Goal: Task Accomplishment & Management: Manage account settings

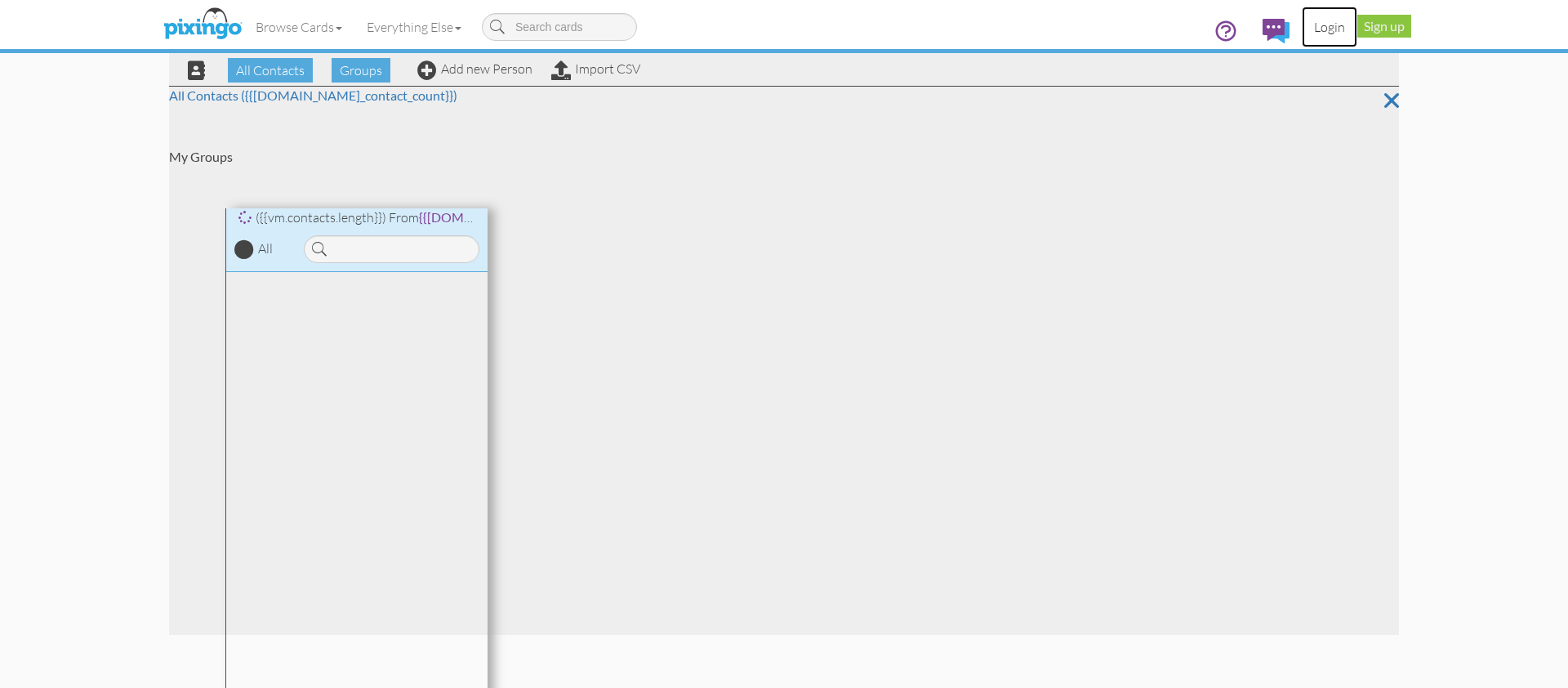
click at [1333, 27] on link "Login" at bounding box center [1329, 27] width 55 height 41
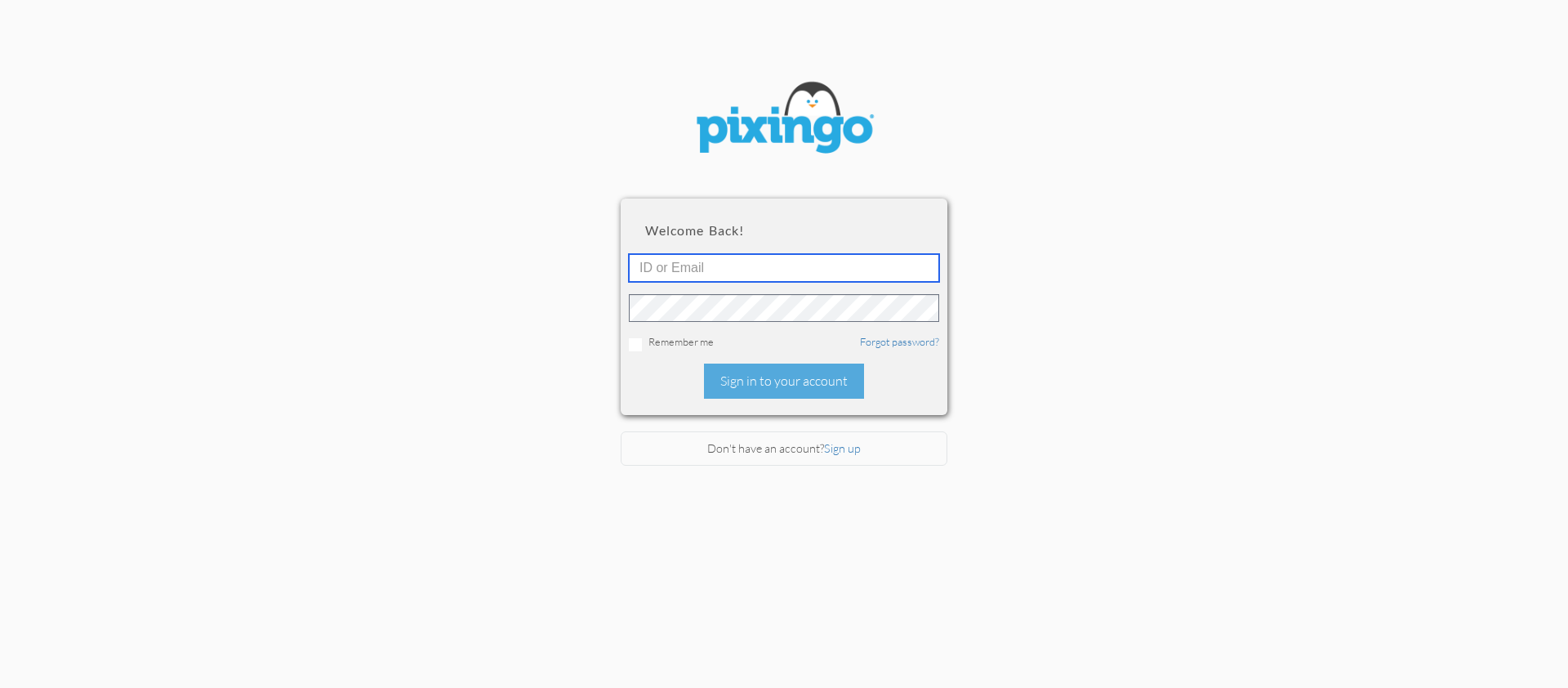
type input "[PERSON_NAME][EMAIL_ADDRESS][DOMAIN_NAME]"
click at [818, 362] on div "Welcome back! [PERSON_NAME][EMAIL_ADDRESS][DOMAIN_NAME] Remember me Forgot pass…" at bounding box center [784, 306] width 327 height 216
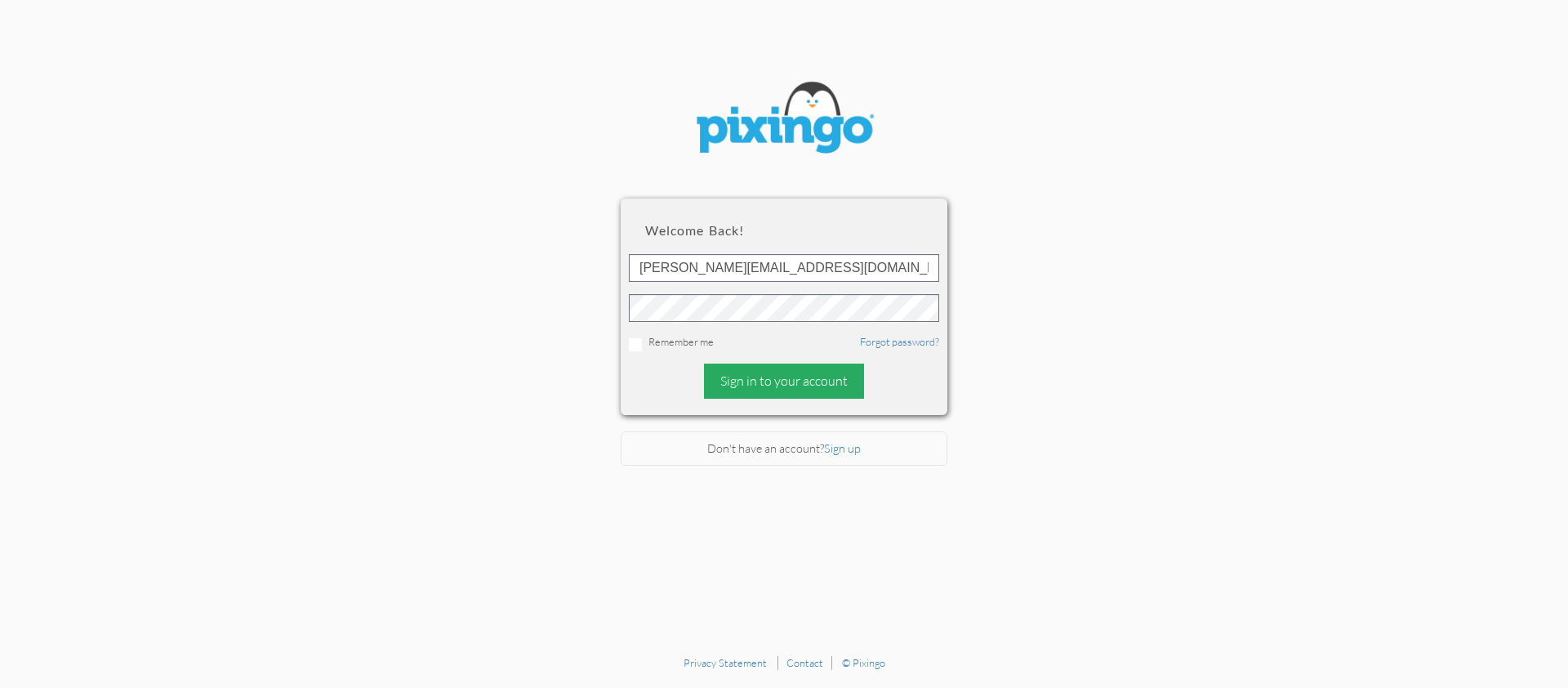
click at [810, 383] on div "Sign in to your account" at bounding box center [784, 380] width 160 height 35
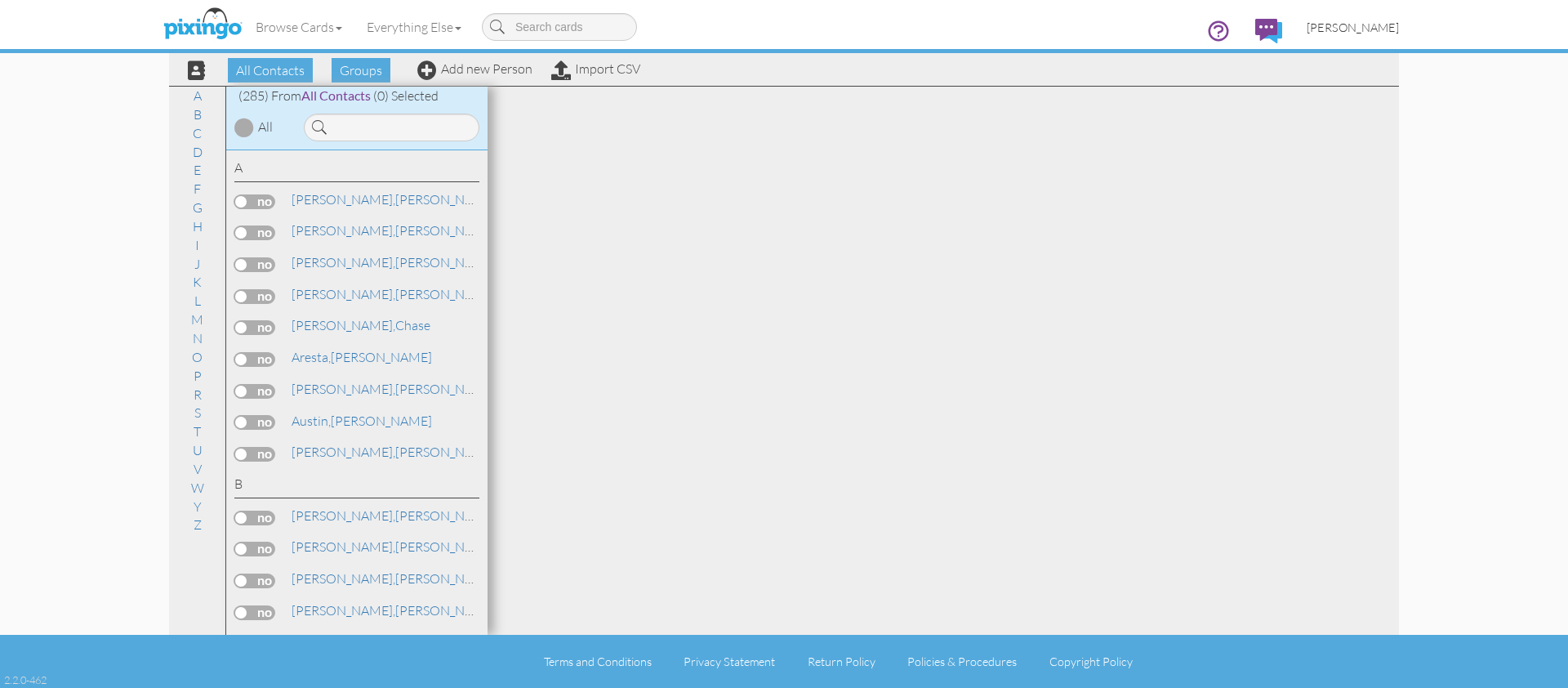
click at [1381, 23] on span "[PERSON_NAME]" at bounding box center [1352, 28] width 92 height 14
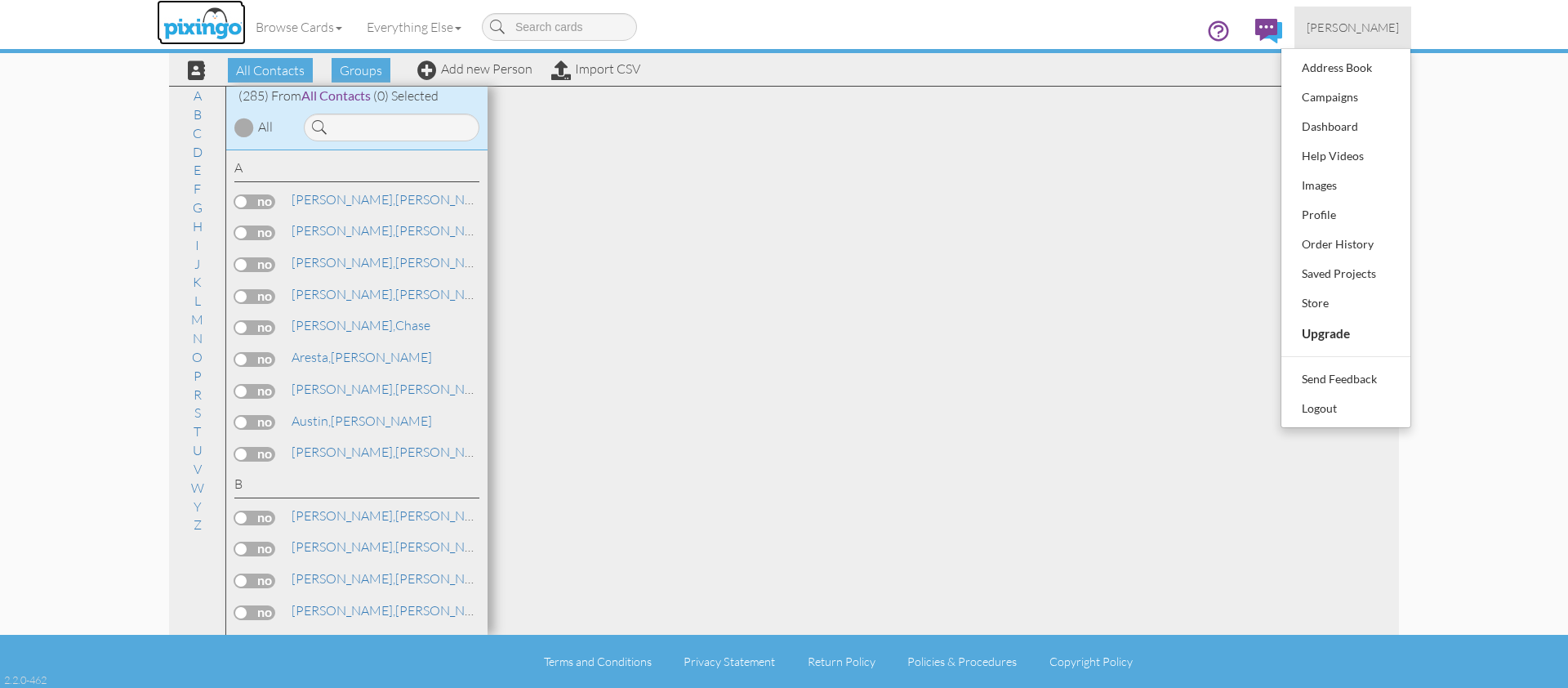
click at [202, 33] on img at bounding box center [202, 24] width 86 height 41
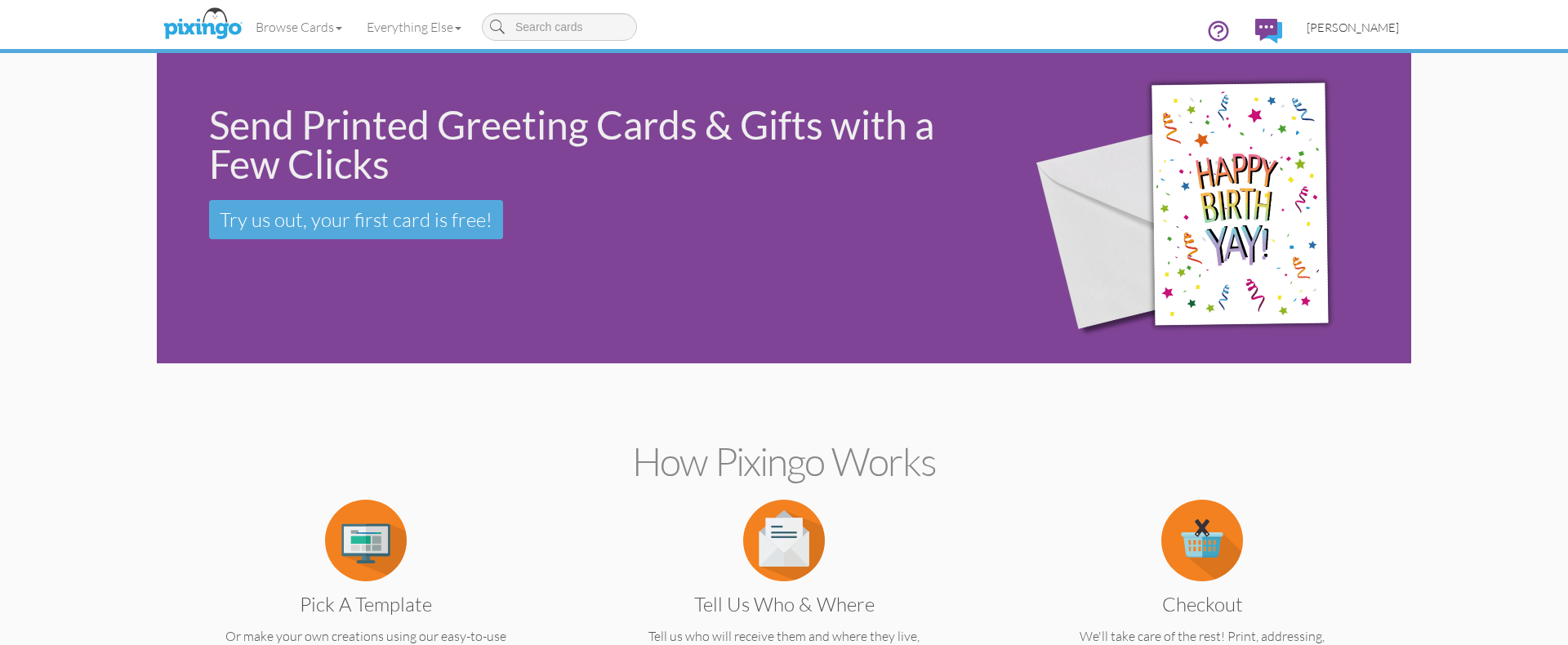
click at [1369, 31] on span "[PERSON_NAME]" at bounding box center [1352, 28] width 92 height 14
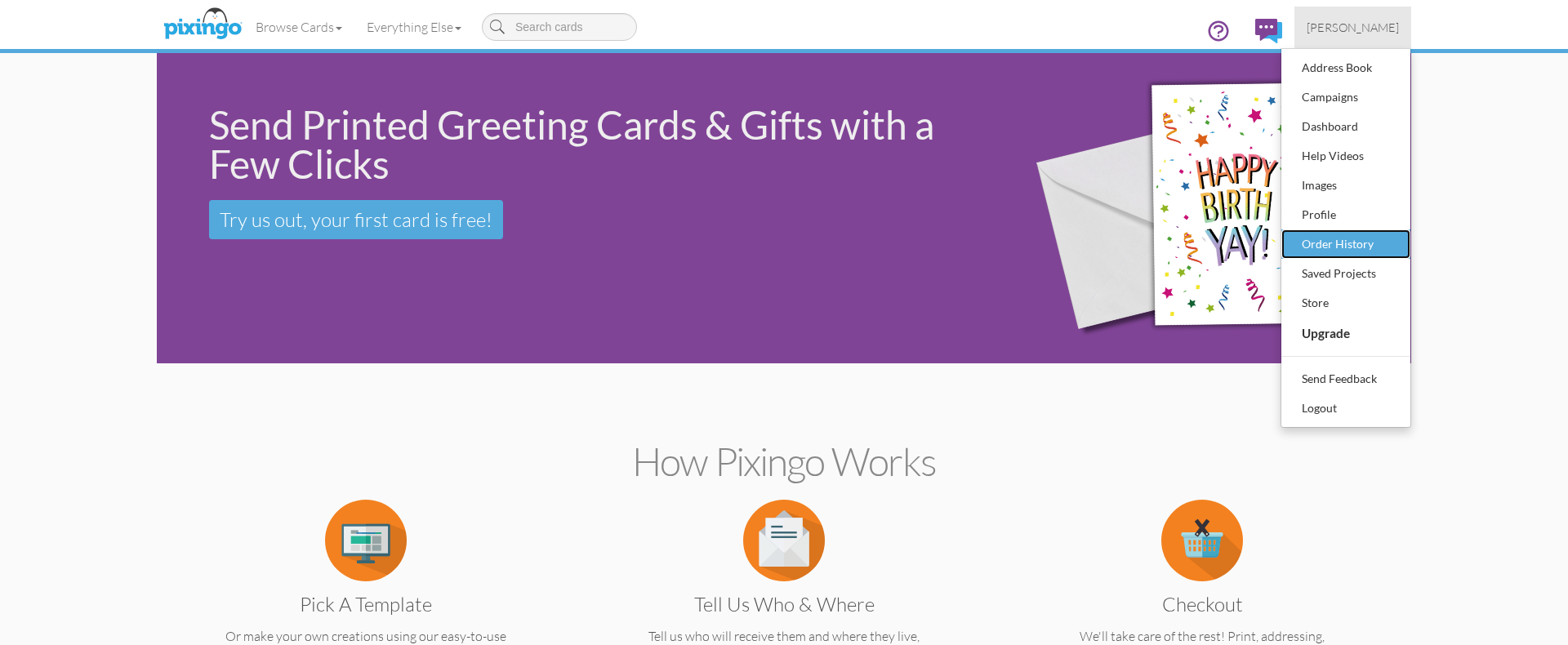
click at [1373, 238] on div "Order History" at bounding box center [1345, 243] width 96 height 25
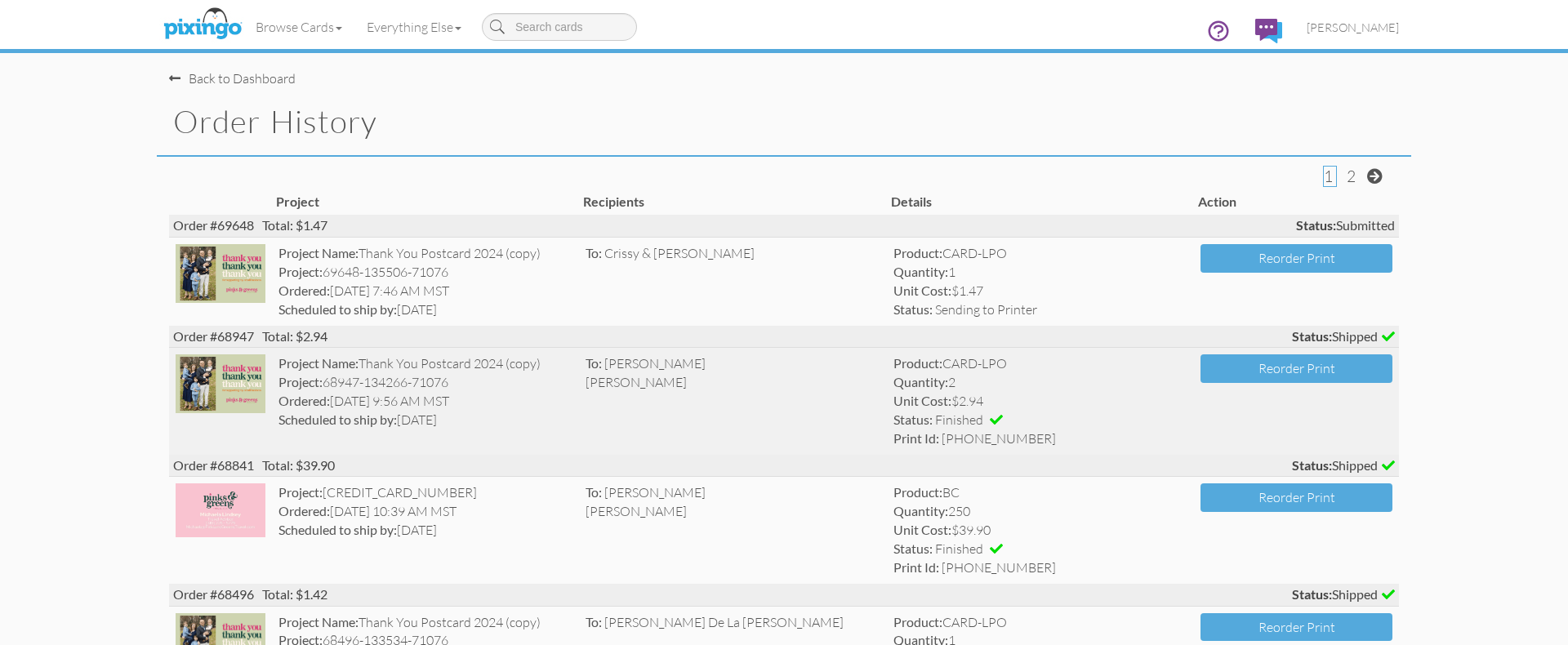
scroll to position [36, 0]
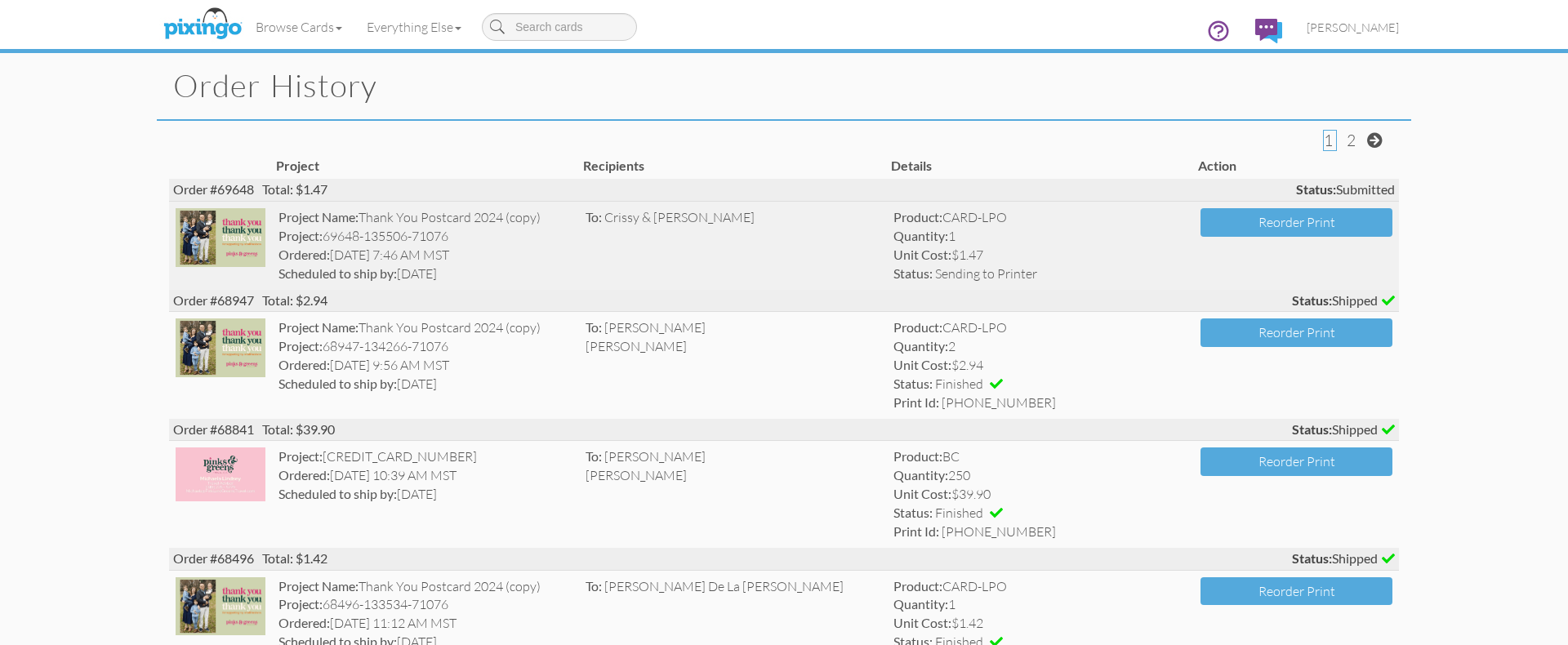
click at [226, 236] on img at bounding box center [220, 236] width 90 height 58
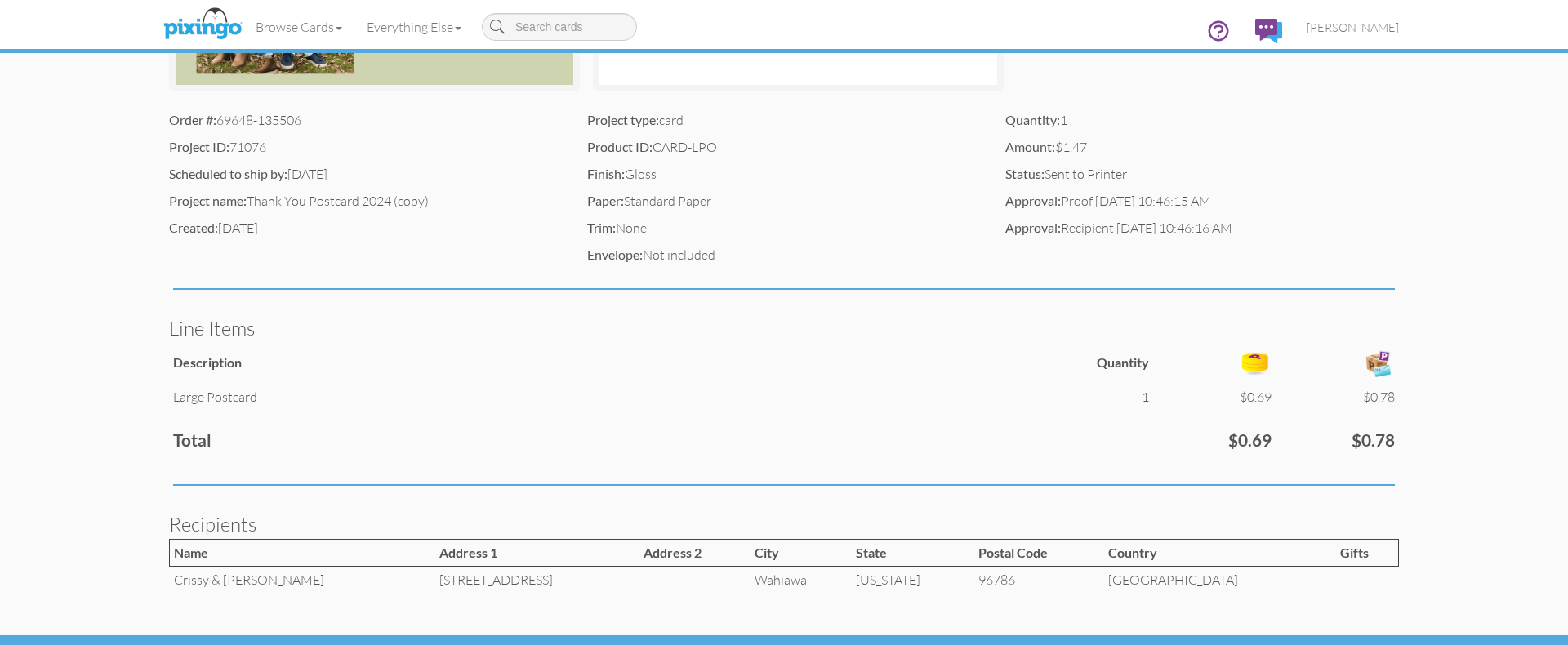
scroll to position [443, 0]
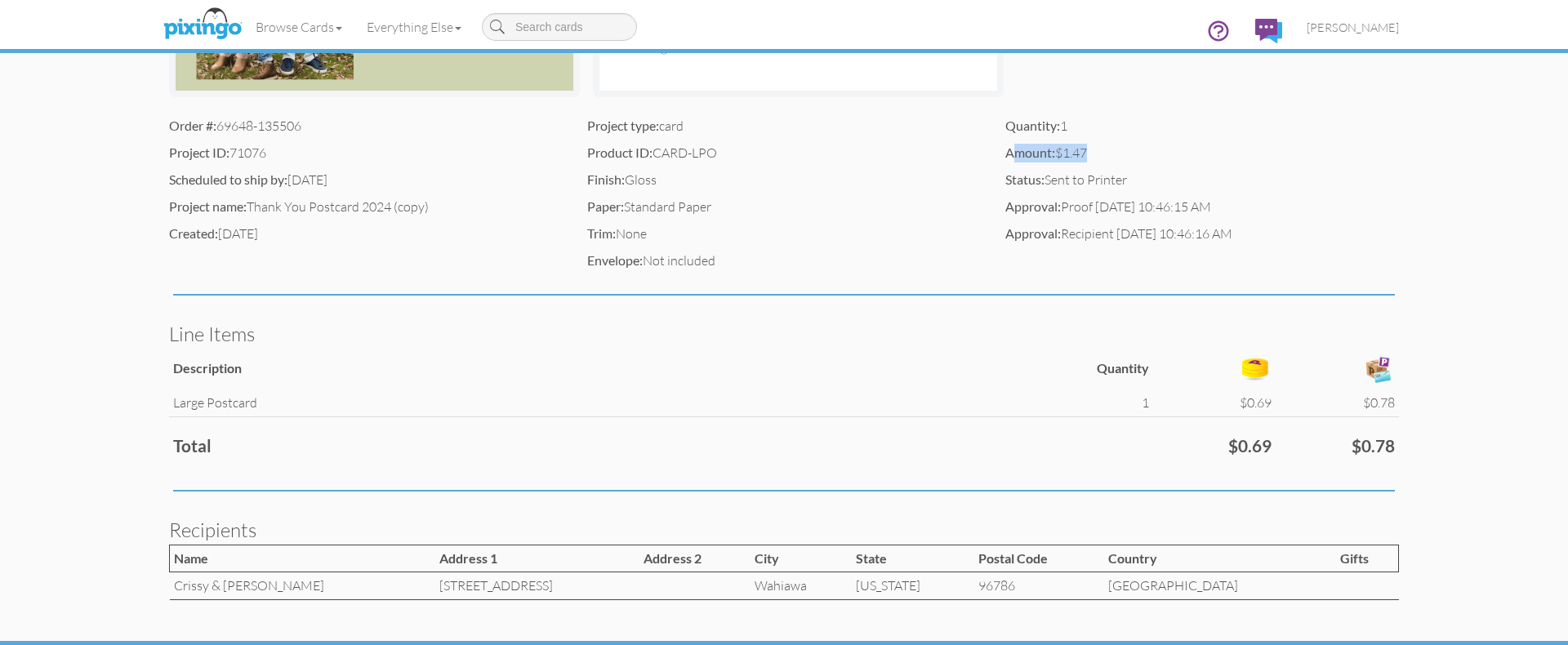
drag, startPoint x: 1091, startPoint y: 146, endPoint x: 1011, endPoint y: 146, distance: 80.0
click at [1011, 146] on div "Amount: $1.47" at bounding box center [1202, 152] width 394 height 19
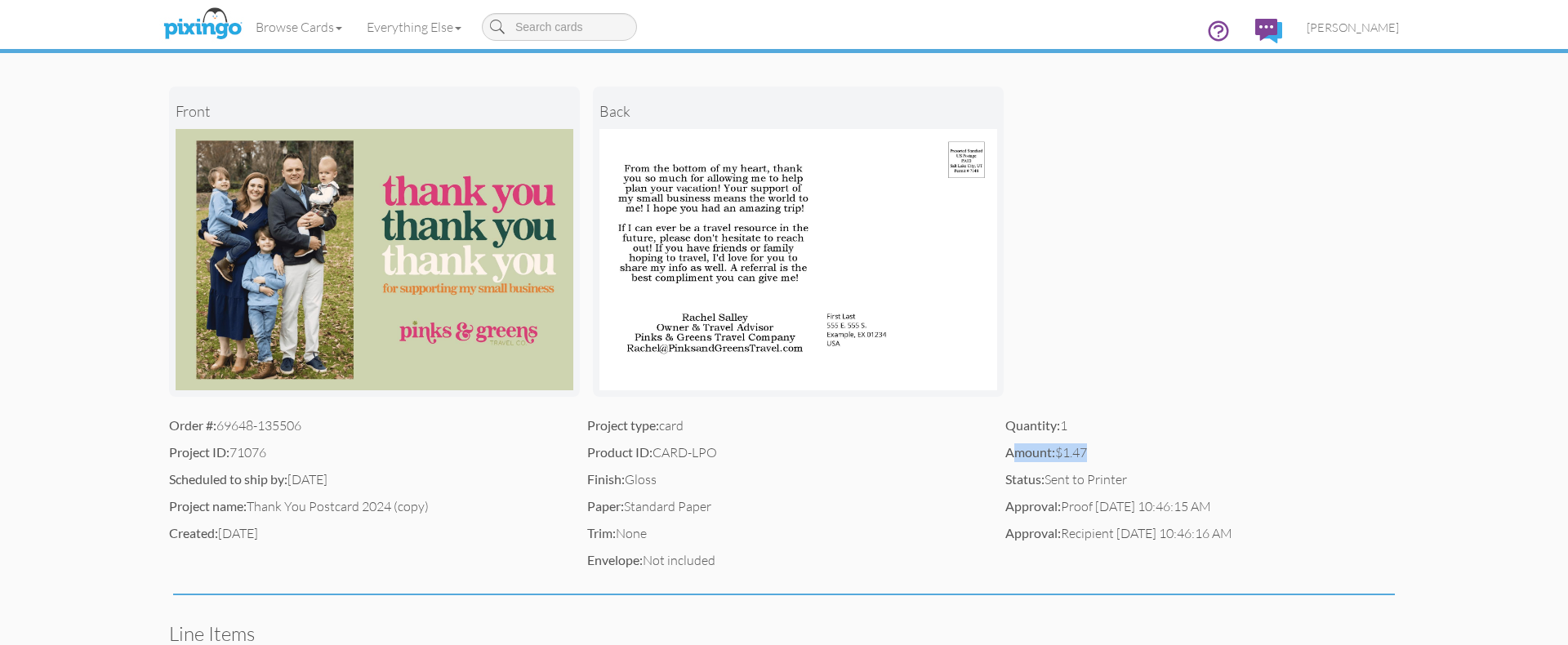
scroll to position [141, 0]
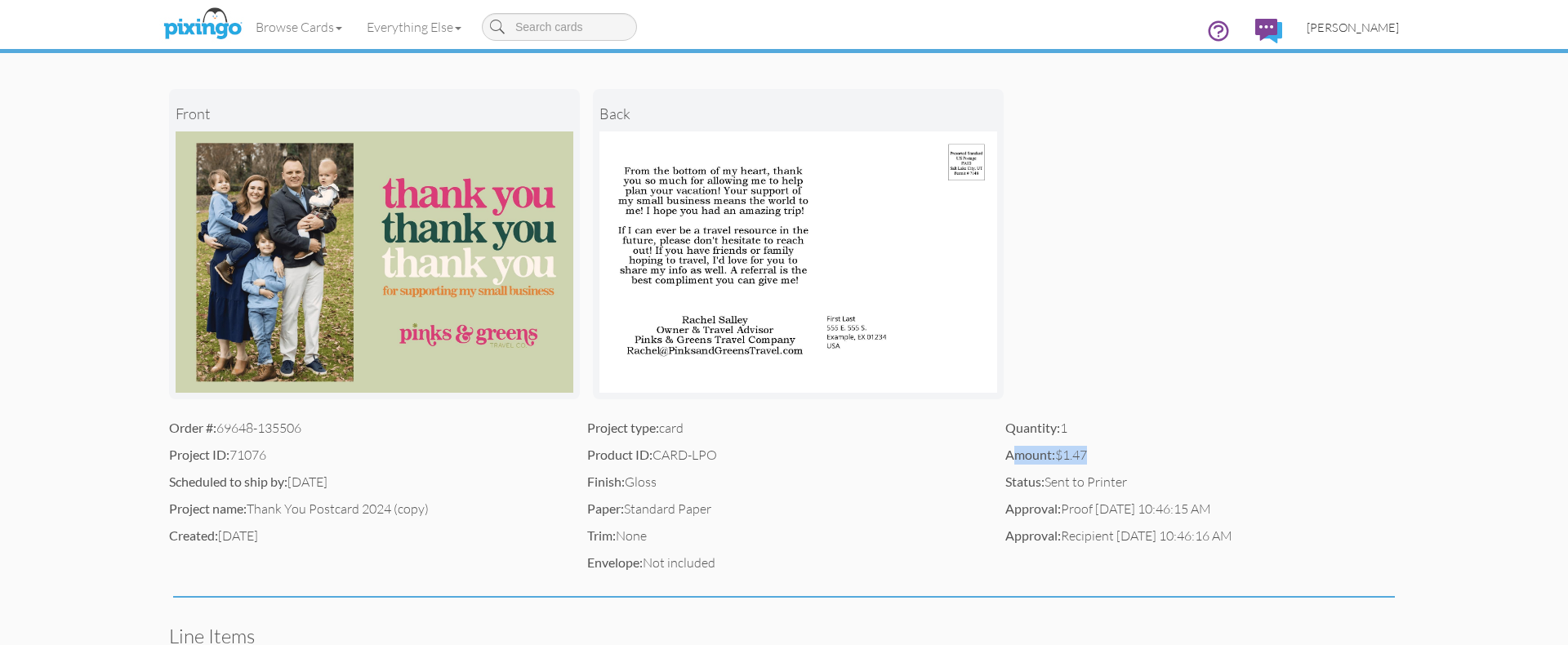
click at [1362, 27] on span "[PERSON_NAME]" at bounding box center [1352, 28] width 92 height 14
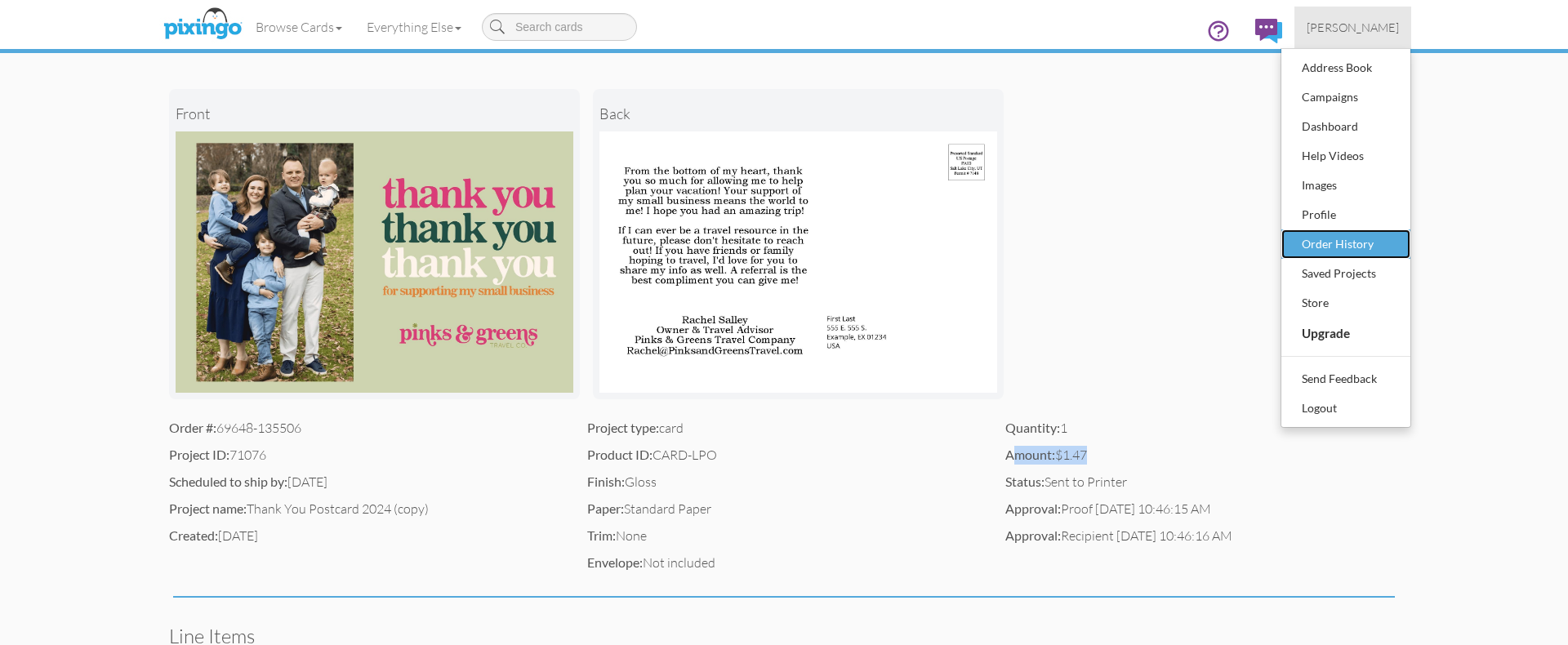
click at [1378, 245] on div "Order History" at bounding box center [1345, 243] width 96 height 25
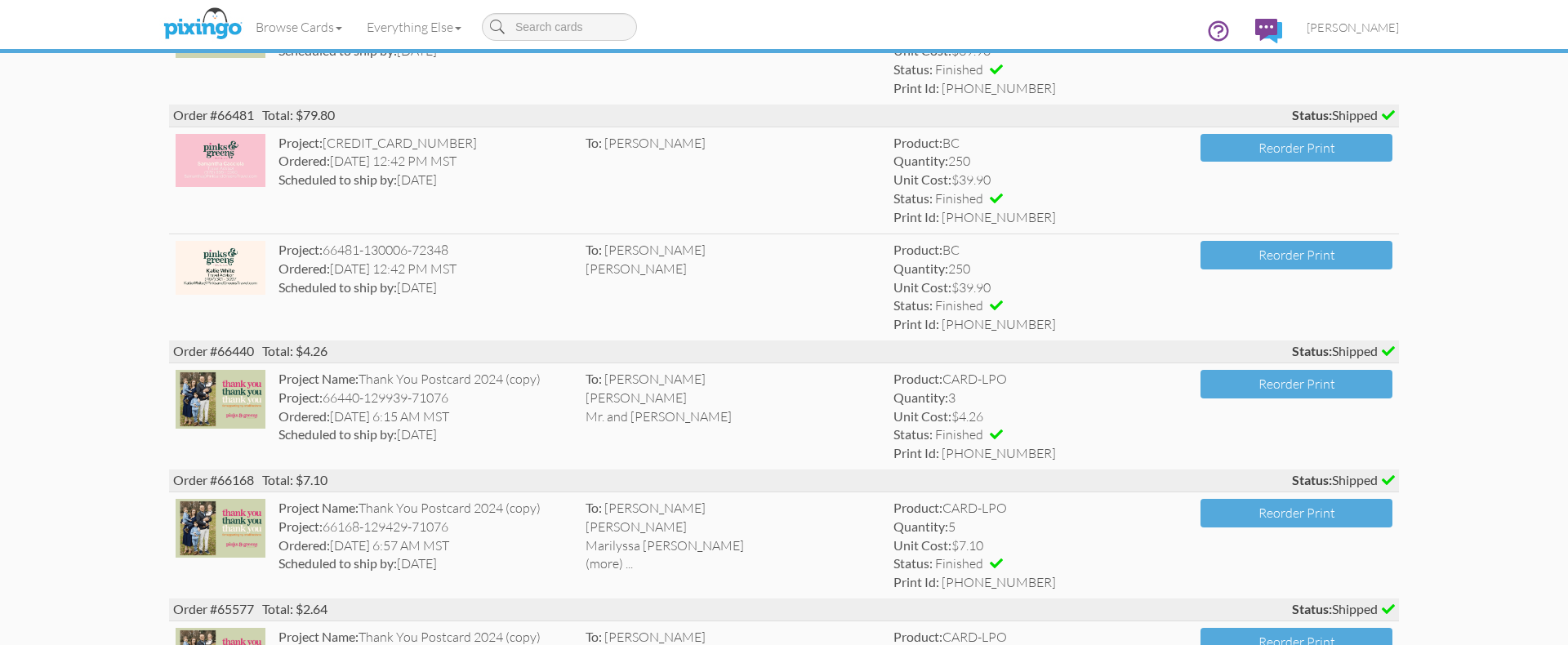
scroll to position [1003, 0]
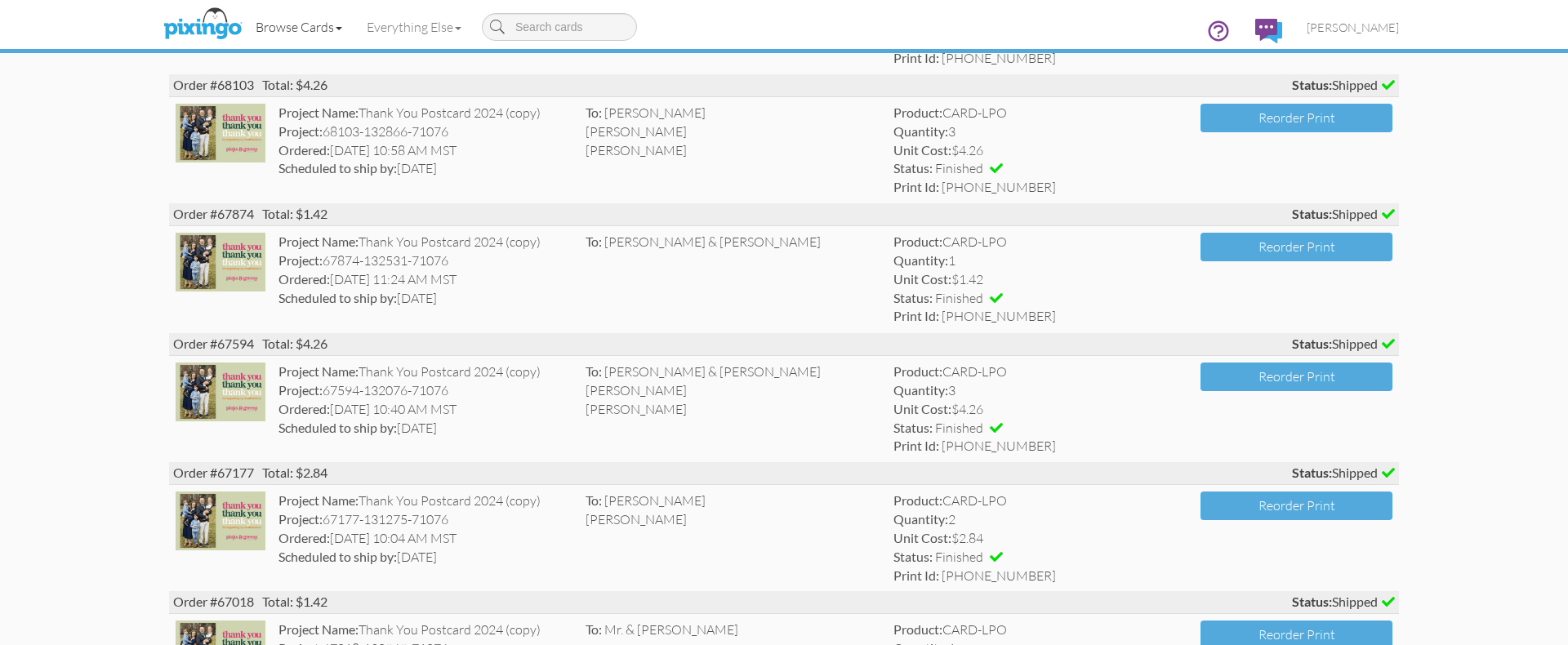
click at [314, 28] on link "Browse Cards" at bounding box center [299, 27] width 111 height 41
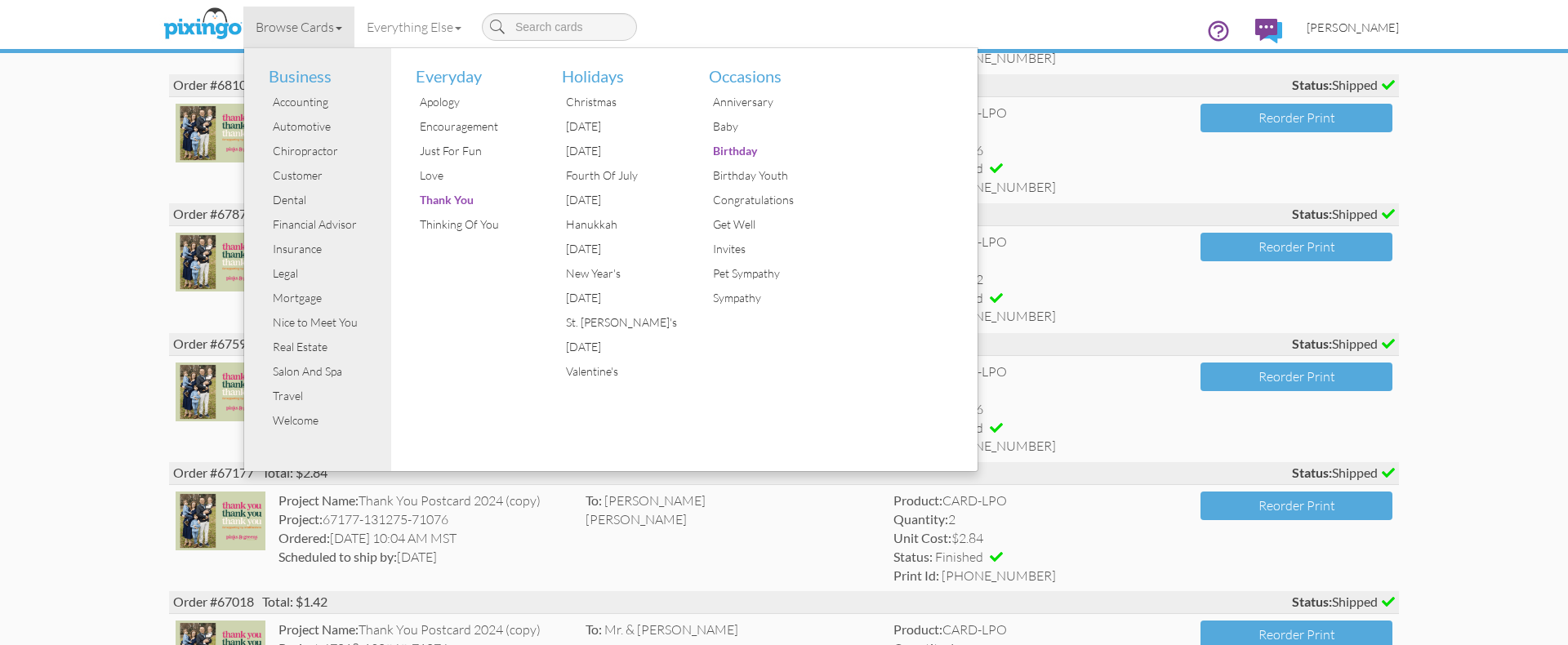
click at [1380, 35] on link "[PERSON_NAME]" at bounding box center [1352, 28] width 117 height 42
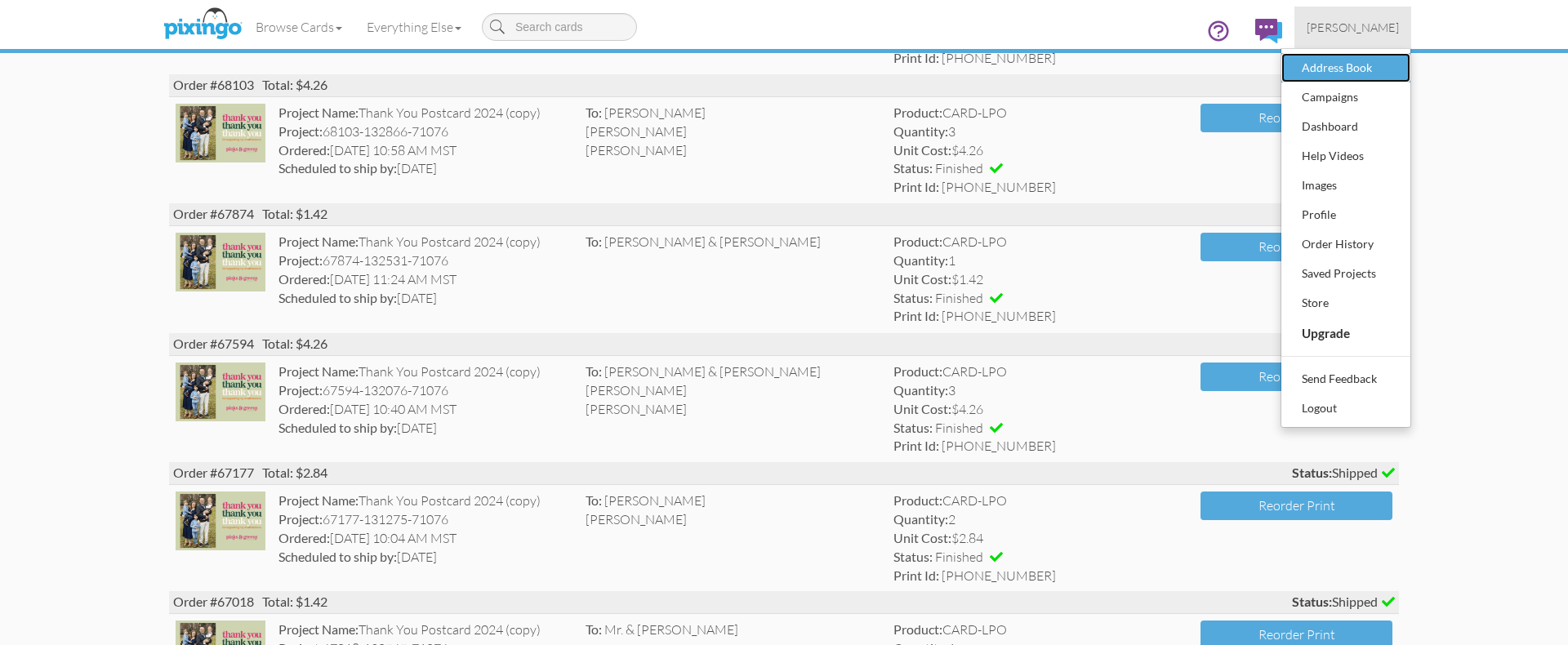
click at [1365, 72] on div "Address Book" at bounding box center [1345, 67] width 96 height 25
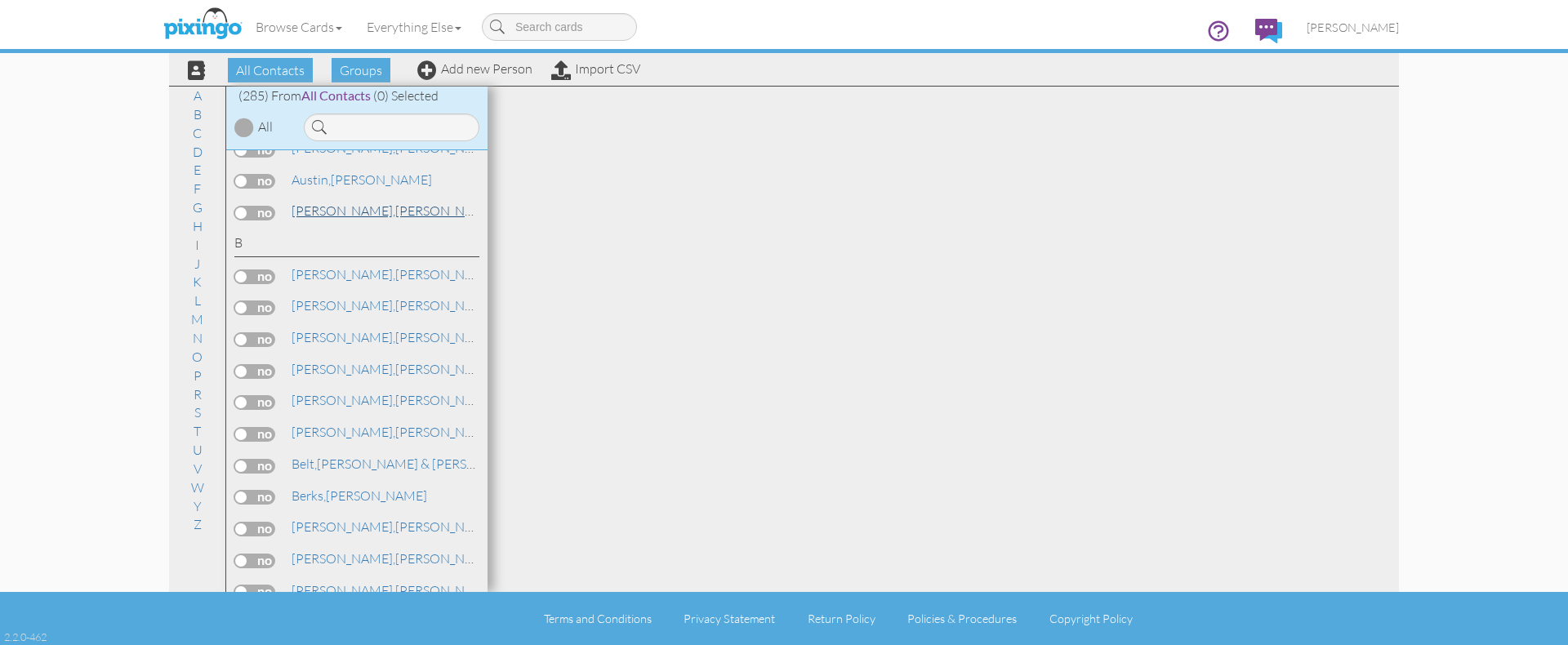
scroll to position [254, 0]
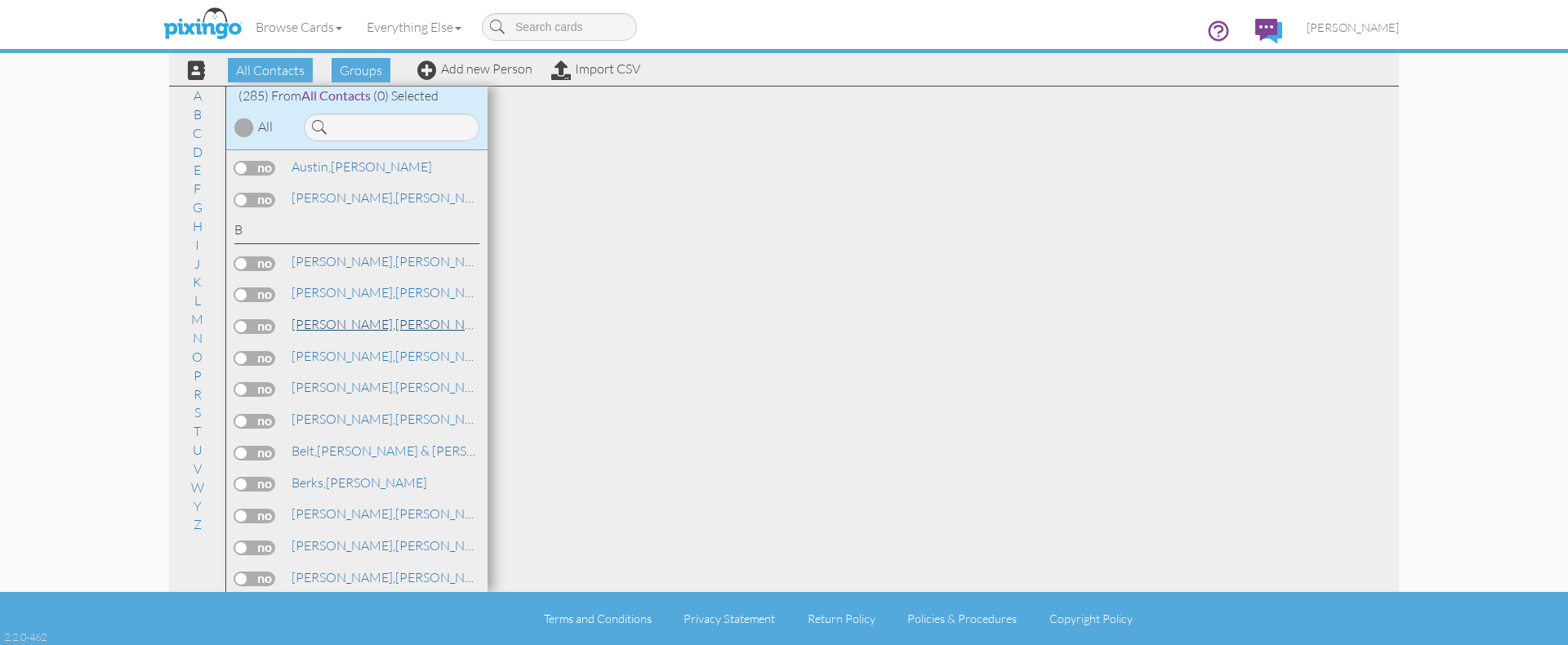
click at [377, 316] on link "[PERSON_NAME] & [PERSON_NAME]" at bounding box center [451, 324] width 324 height 20
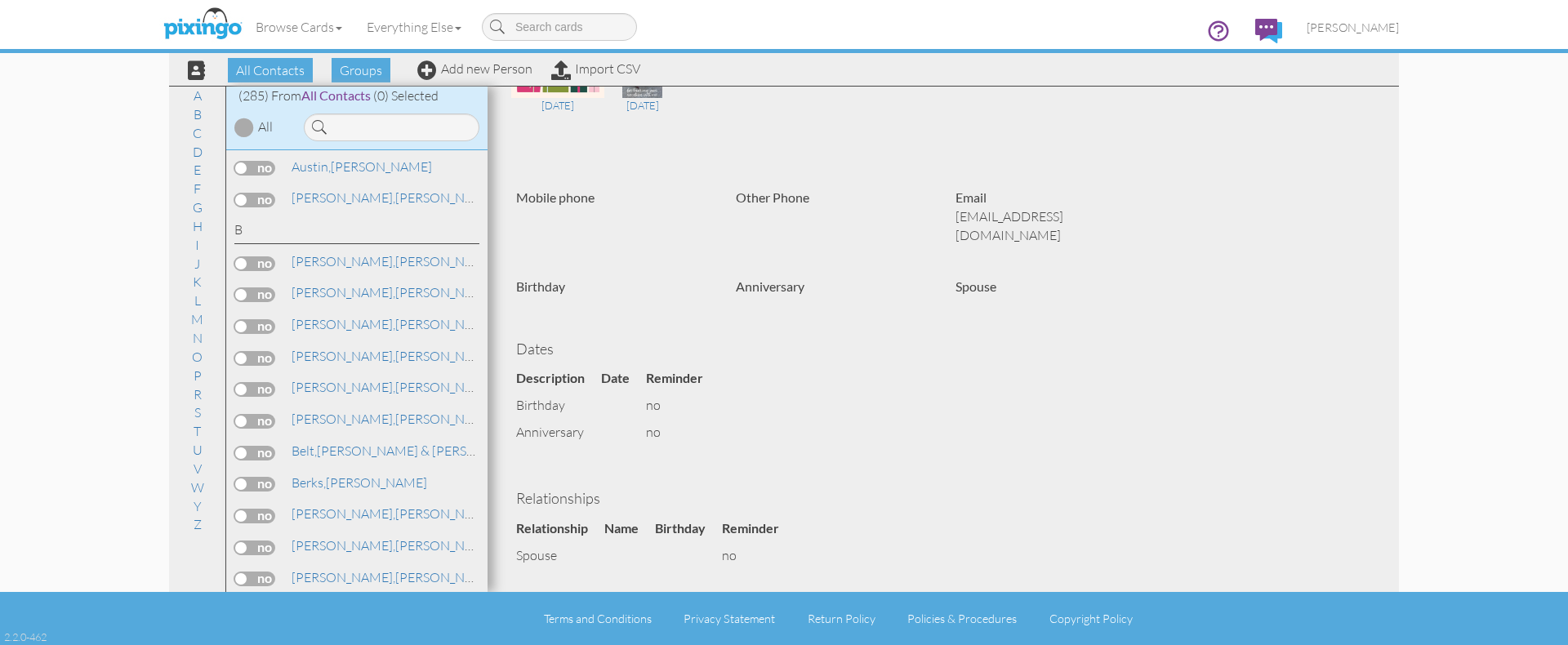
scroll to position [254, 0]
drag, startPoint x: 520, startPoint y: 380, endPoint x: 791, endPoint y: 440, distance: 277.6
click at [791, 440] on div "[PERSON_NAME] & [PERSON_NAME] Last update - [DATE] 9:45:34 AM [PERSON_NAME] & […" at bounding box center [943, 270] width 879 height 862
click at [791, 441] on div "[PERSON_NAME] & [PERSON_NAME] Last update - [DATE] 9:45:34 AM [PERSON_NAME] & […" at bounding box center [943, 270] width 879 height 862
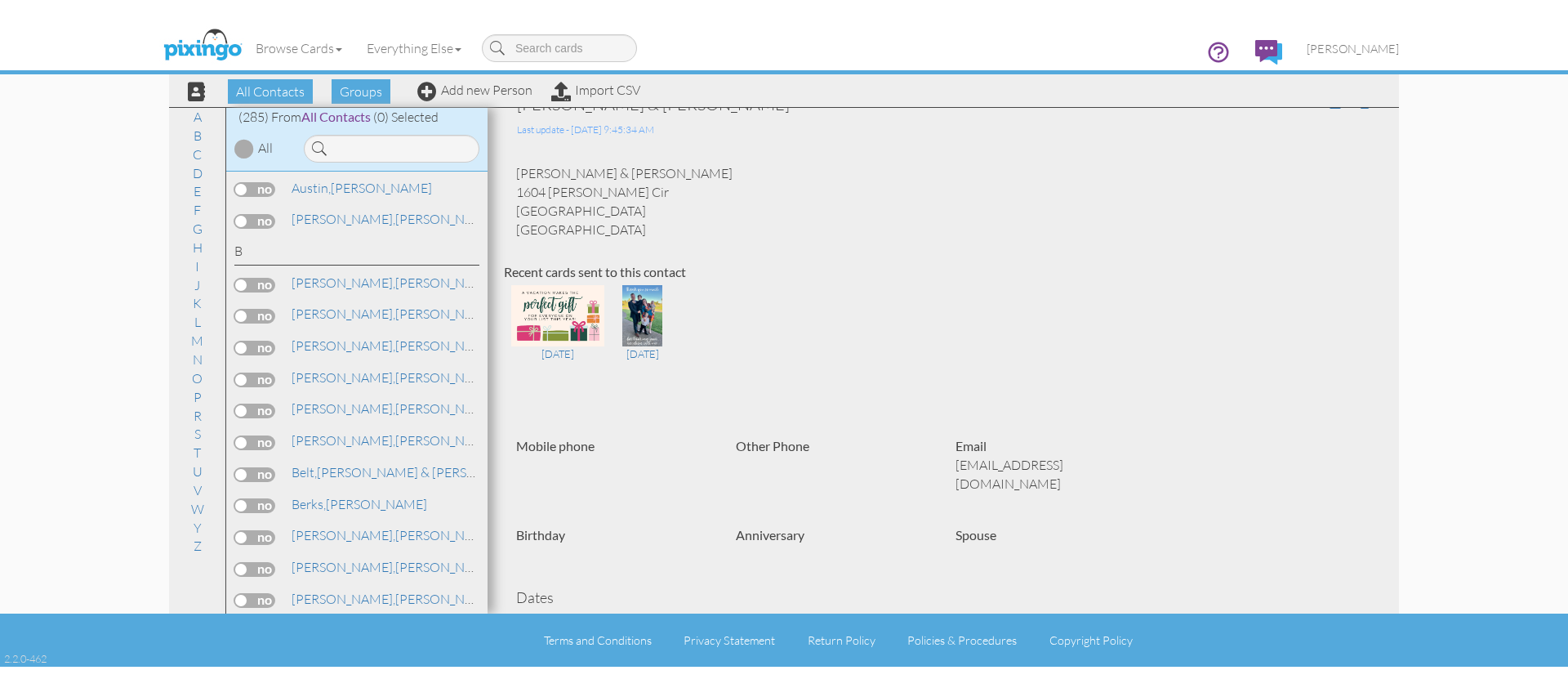
scroll to position [0, 0]
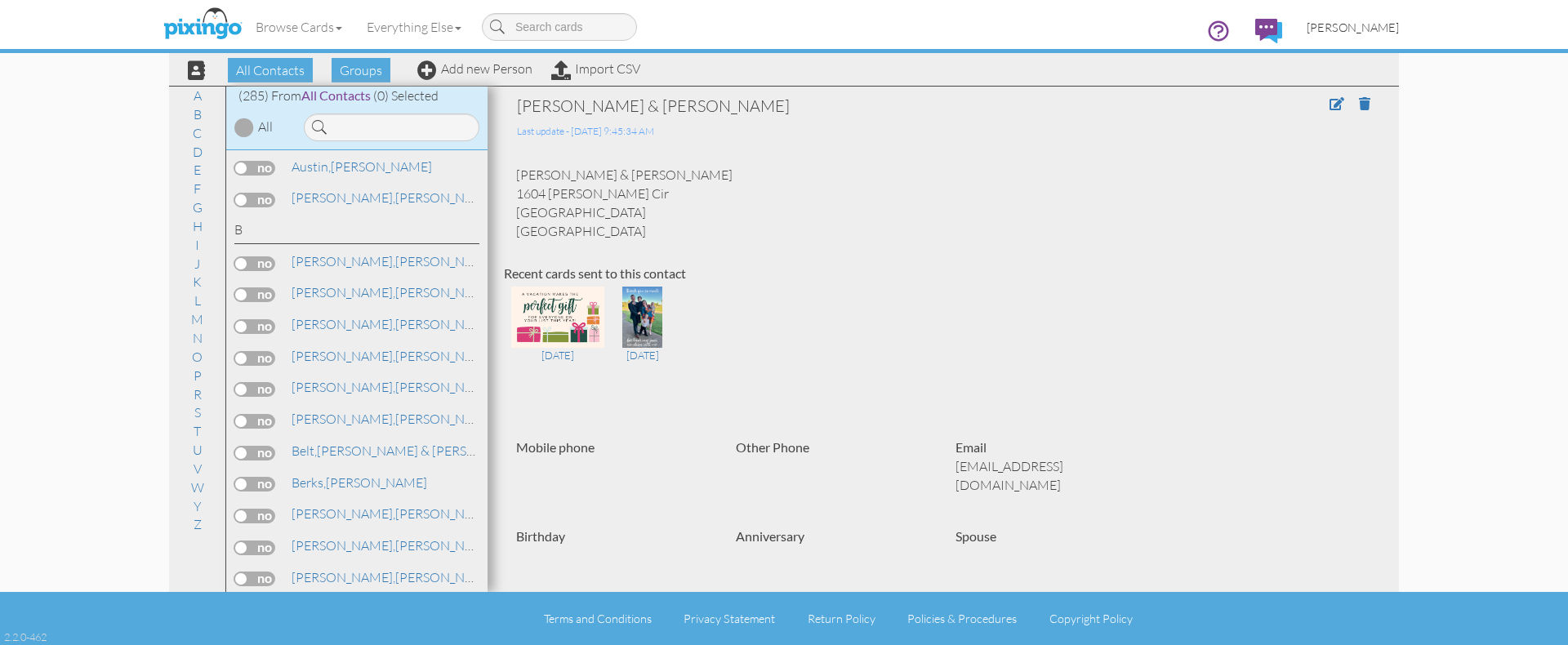
click at [1379, 30] on span "[PERSON_NAME]" at bounding box center [1352, 28] width 92 height 14
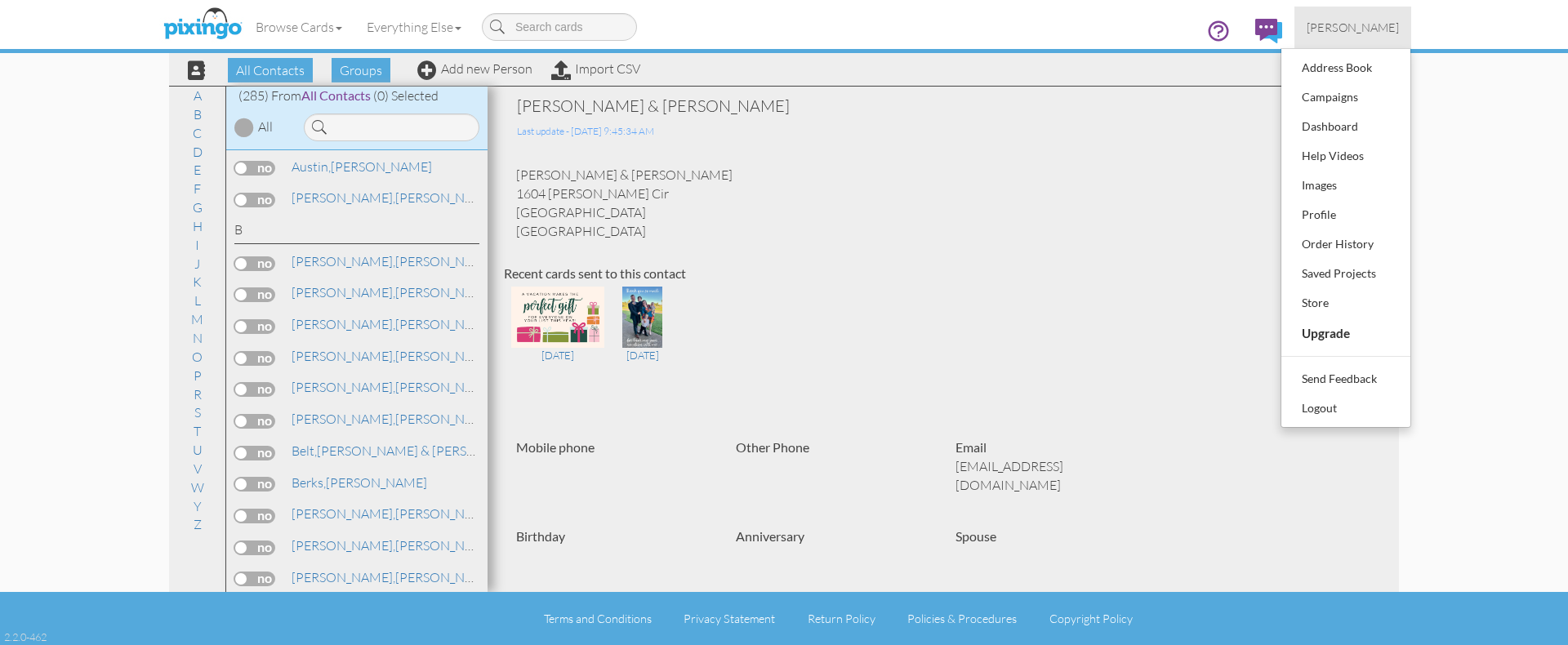
click at [1481, 328] on contacts "Toggle navigation Visit Pixingo Mobile Browse Cards Business Accounting Automot…" at bounding box center [784, 322] width 1568 height 645
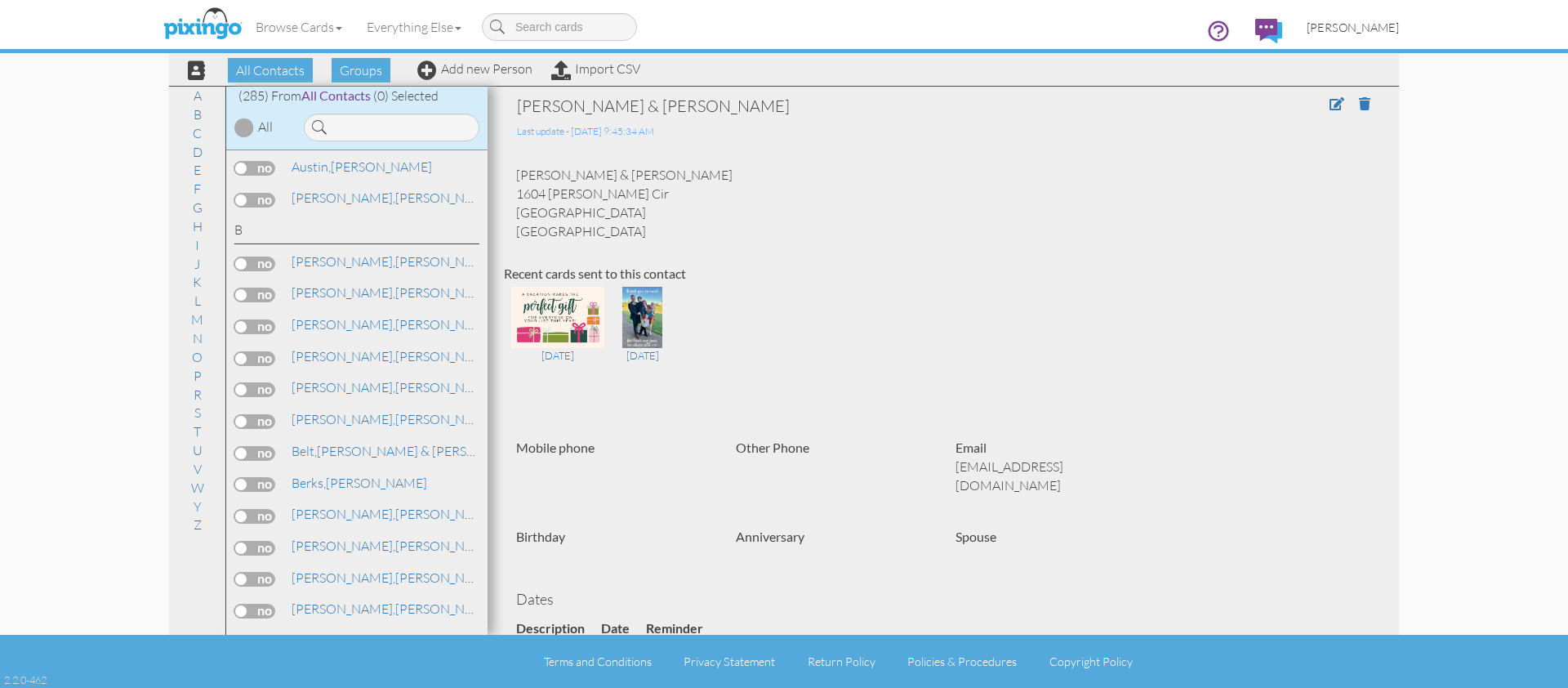
click at [1348, 26] on span "[PERSON_NAME]" at bounding box center [1352, 28] width 92 height 14
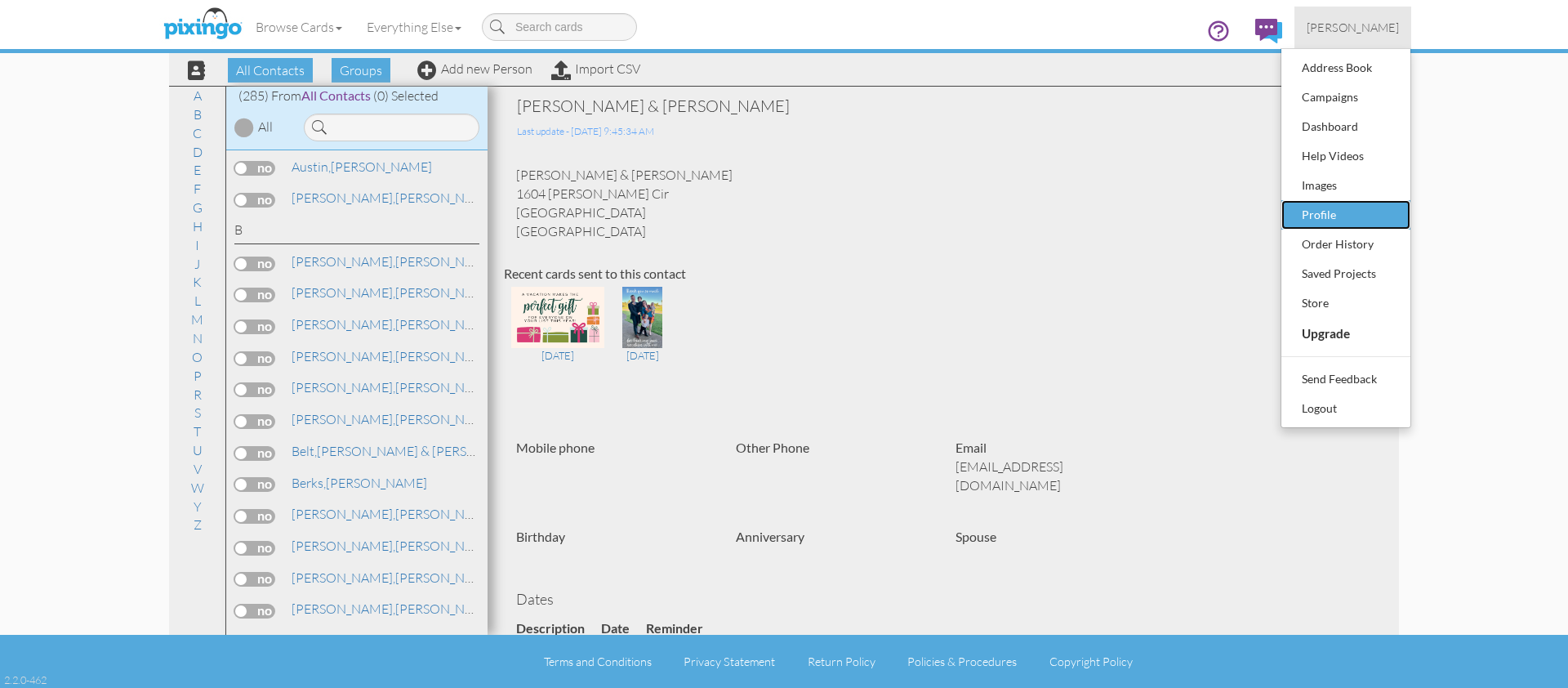
click at [1373, 208] on div "Profile" at bounding box center [1345, 215] width 96 height 25
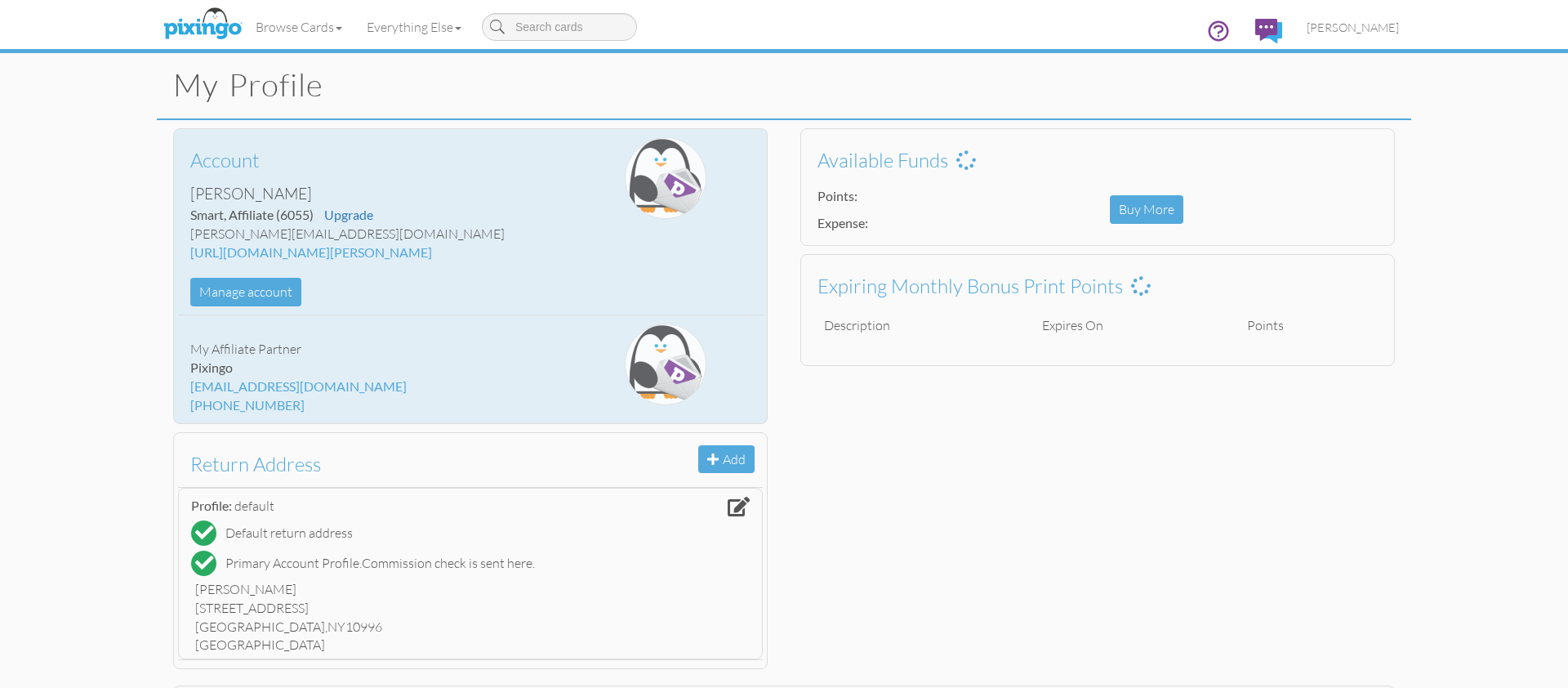
scroll to position [40, 0]
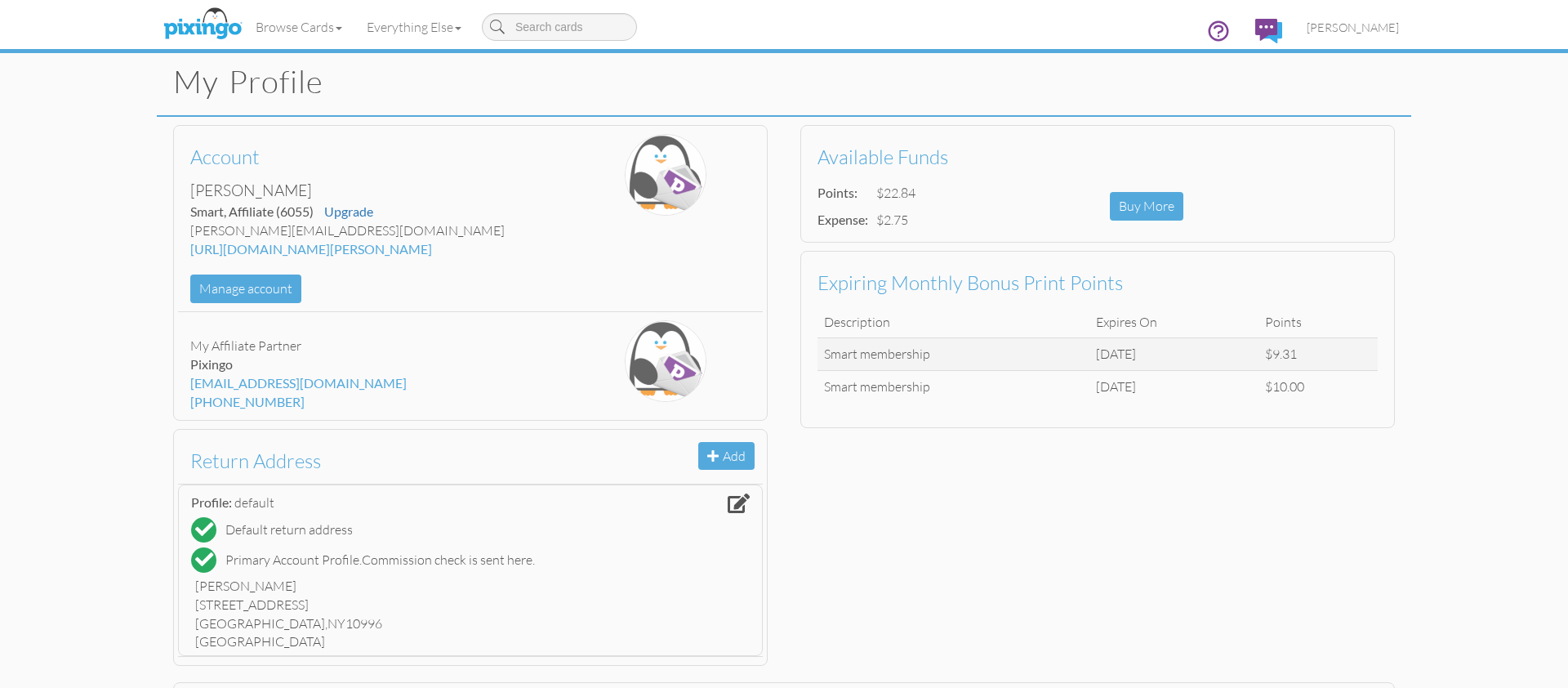
drag, startPoint x: 366, startPoint y: 248, endPoint x: 154, endPoint y: 252, distance: 212.0
click at [154, 252] on profile "Toggle navigation Visit Pixingo Mobile Browse Cards Business Accounting Automot…" at bounding box center [784, 588] width 1568 height 1256
copy div "[URL][DOMAIN_NAME][PERSON_NAME]"
